Goal: Task Accomplishment & Management: Use online tool/utility

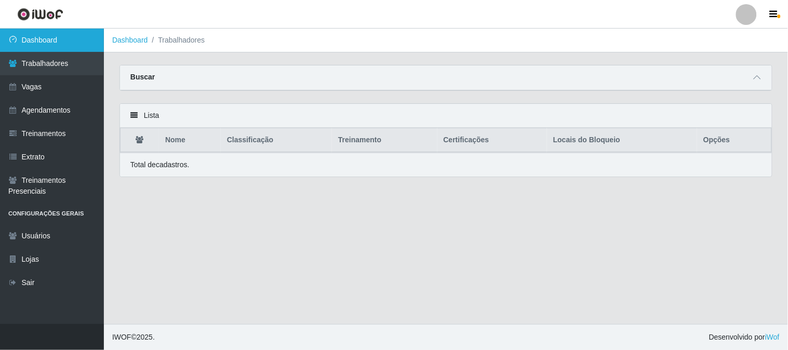
click at [29, 30] on link "Dashboard" at bounding box center [52, 40] width 104 height 23
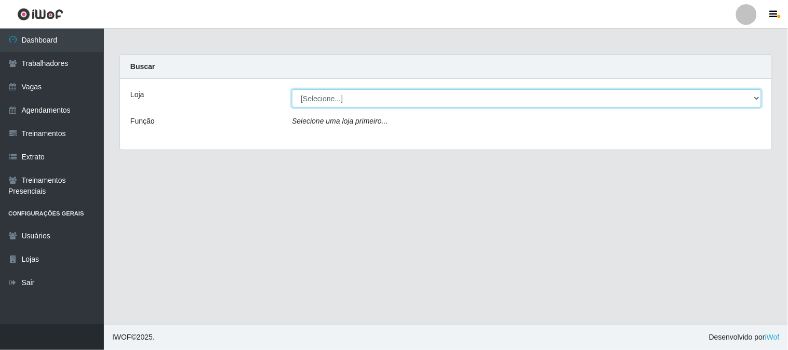
drag, startPoint x: 345, startPoint y: 109, endPoint x: 352, endPoint y: 102, distance: 9.6
click at [352, 102] on select "[Selecione...] Sapore D'italia" at bounding box center [527, 98] width 470 height 18
select select "266"
click at [292, 89] on select "[Selecione...] Sapore D'italia" at bounding box center [527, 98] width 470 height 18
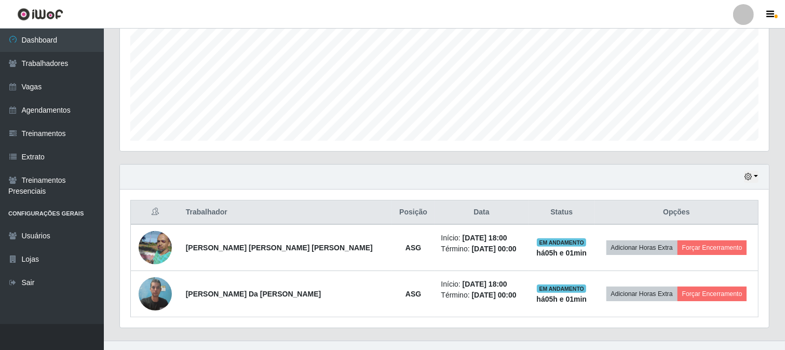
scroll to position [247, 0]
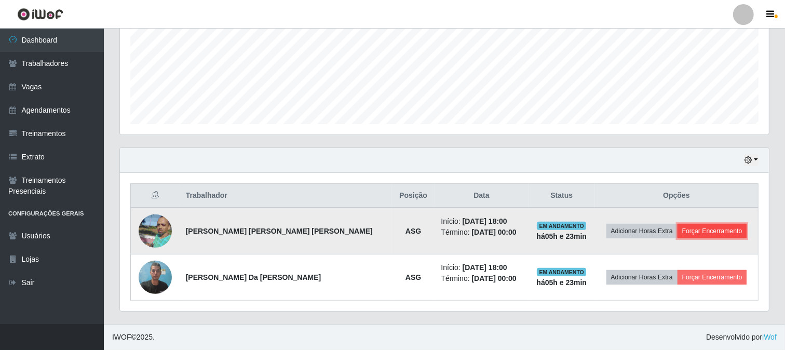
click at [705, 231] on button "Forçar Encerramento" at bounding box center [713, 231] width 70 height 15
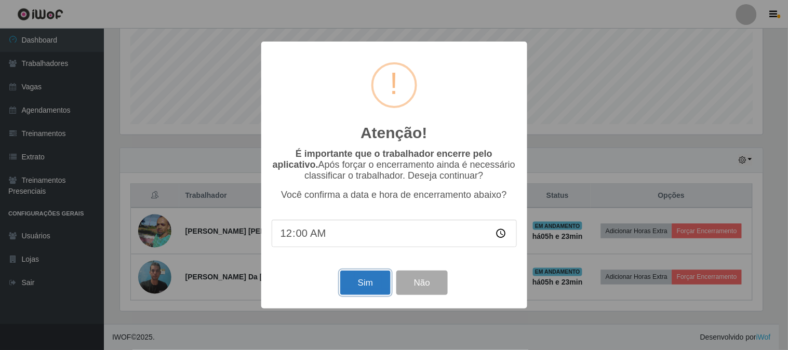
click at [376, 283] on button "Sim" at bounding box center [365, 283] width 50 height 24
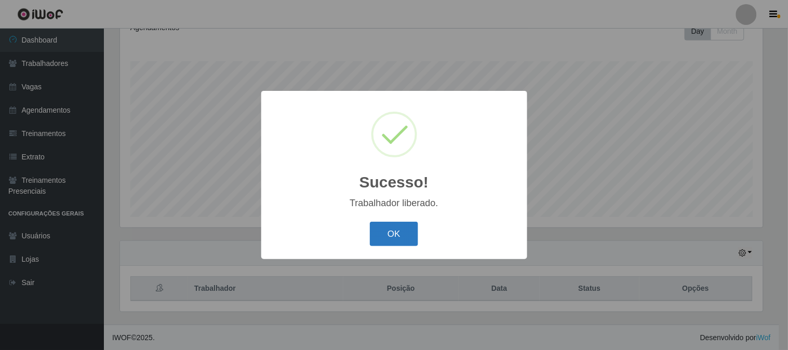
click at [395, 232] on button "OK" at bounding box center [394, 234] width 48 height 24
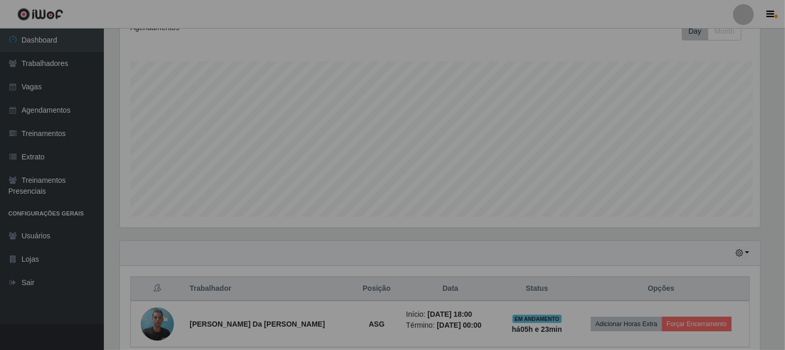
scroll to position [215, 649]
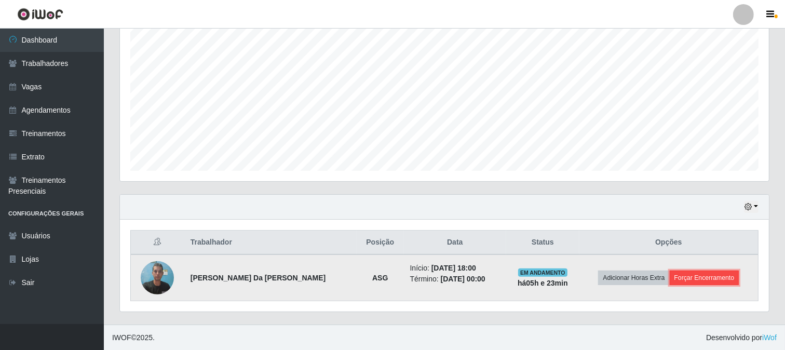
click at [711, 278] on button "Forçar Encerramento" at bounding box center [705, 278] width 70 height 15
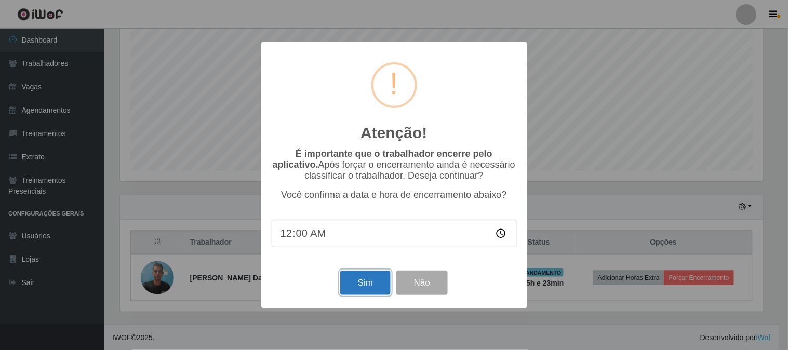
click at [366, 276] on button "Sim" at bounding box center [365, 283] width 50 height 24
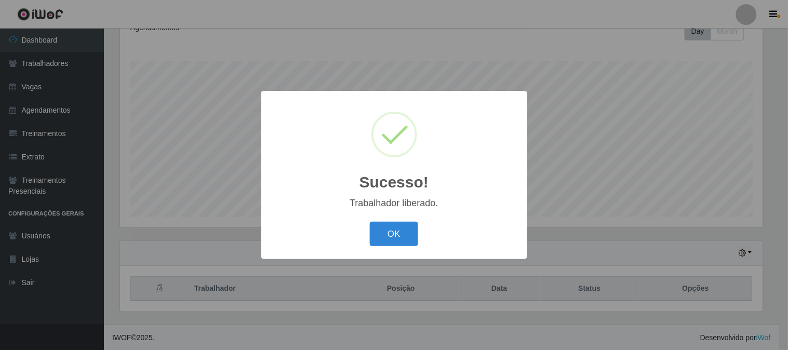
click at [383, 245] on button "OK" at bounding box center [394, 234] width 48 height 24
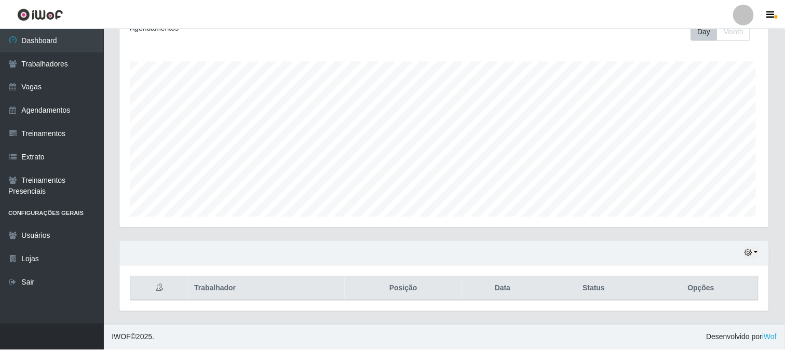
scroll to position [215, 649]
click at [752, 255] on icon "button" at bounding box center [748, 252] width 7 height 7
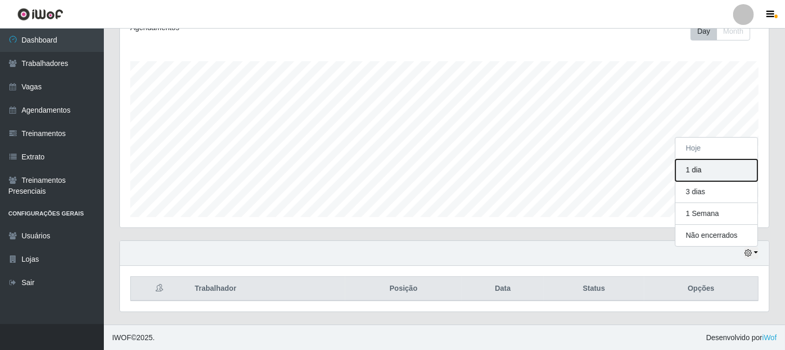
click at [699, 172] on button "1 dia" at bounding box center [717, 170] width 82 height 22
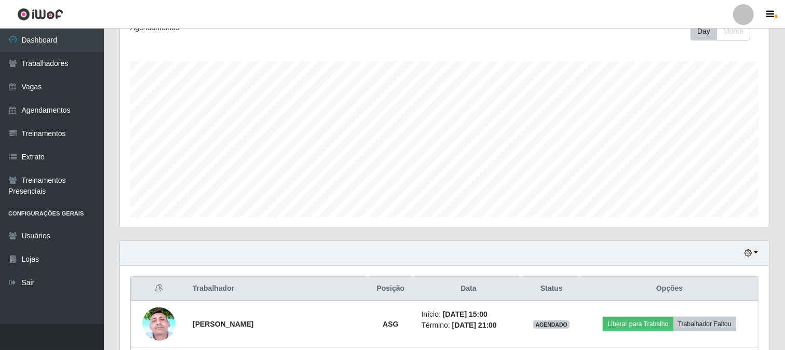
scroll to position [247, 0]
